Goal: Task Accomplishment & Management: Manage account settings

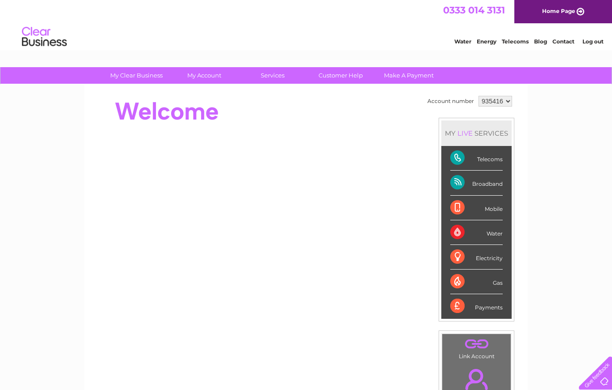
click at [486, 156] on div "Telecoms" at bounding box center [476, 158] width 52 height 25
click at [488, 156] on div "Telecoms" at bounding box center [476, 158] width 52 height 25
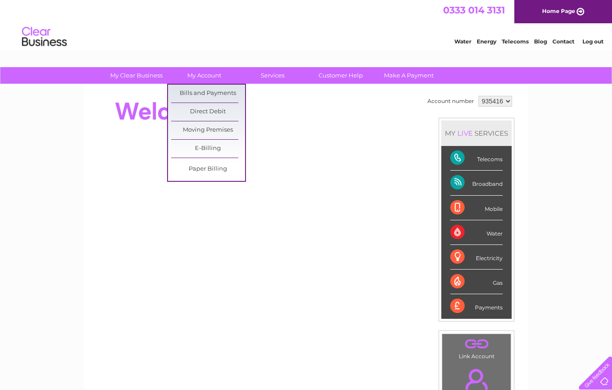
click at [213, 94] on link "Bills and Payments" at bounding box center [208, 94] width 74 height 18
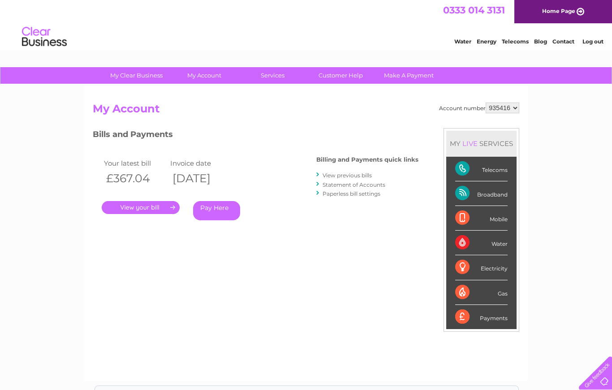
click at [148, 206] on link "." at bounding box center [141, 207] width 78 height 13
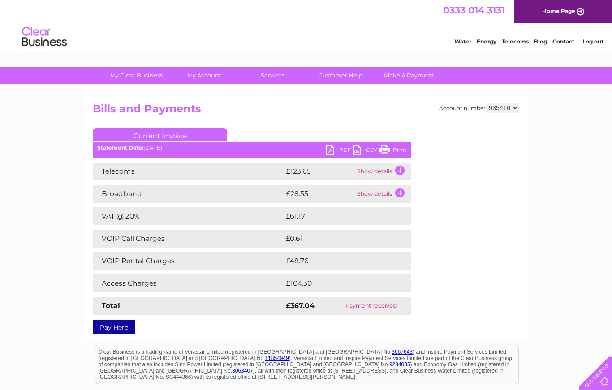
click at [394, 172] on td "Show details" at bounding box center [383, 172] width 56 height 18
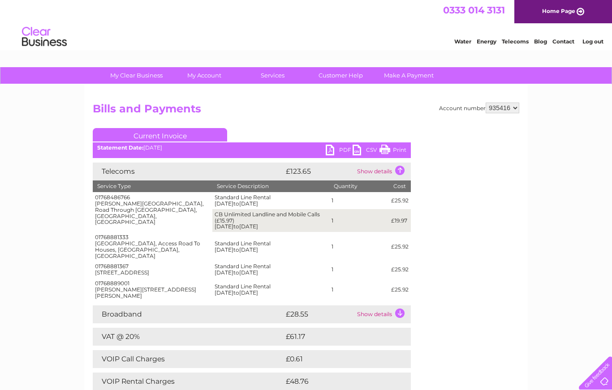
click at [402, 172] on td "Show details" at bounding box center [383, 172] width 56 height 18
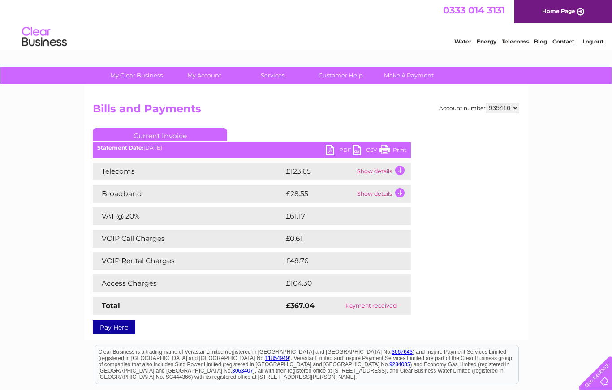
click at [398, 195] on td "Show details" at bounding box center [383, 194] width 56 height 18
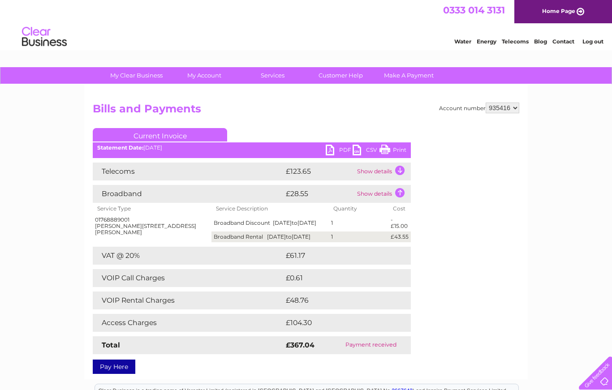
click at [400, 170] on td "Show details" at bounding box center [383, 172] width 56 height 18
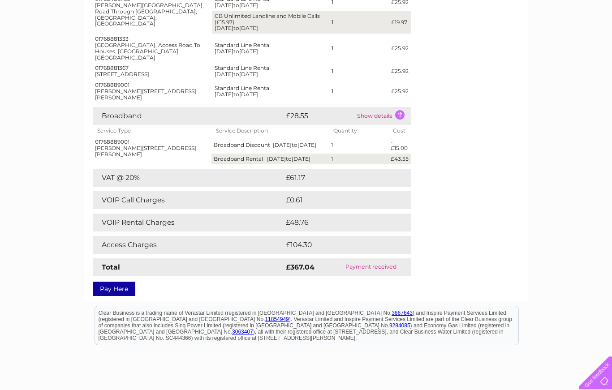
scroll to position [199, 0]
click at [228, 199] on td "VOIP Call Charges" at bounding box center [188, 200] width 191 height 18
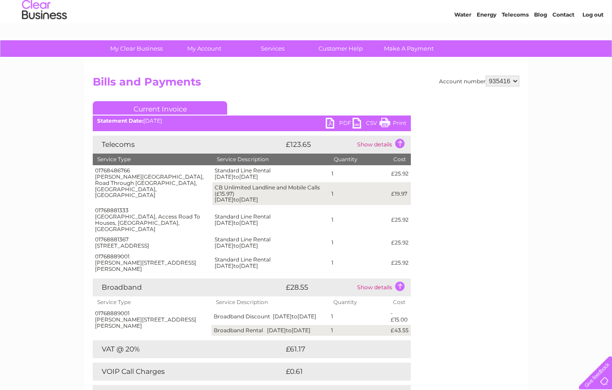
scroll to position [28, 0]
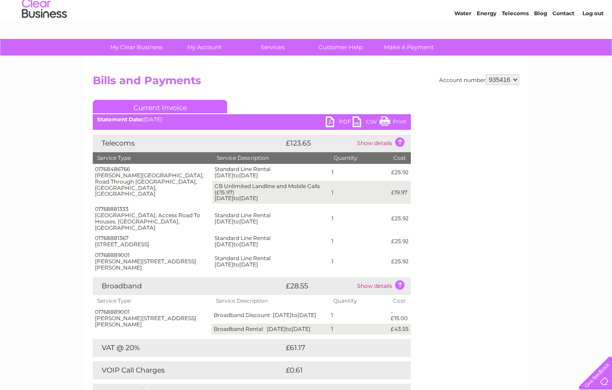
click at [327, 121] on link "PDF" at bounding box center [339, 123] width 27 height 13
